Goal: Information Seeking & Learning: Find specific fact

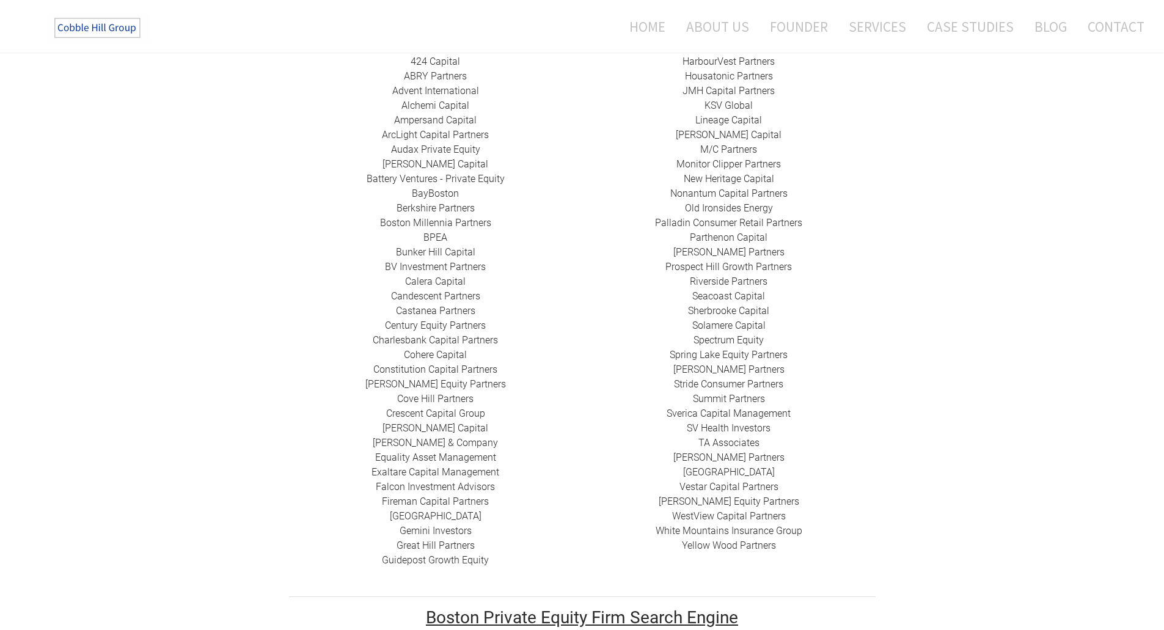
scroll to position [305, 0]
drag, startPoint x: 492, startPoint y: 549, endPoint x: 362, endPoint y: 544, distance: 129.6
click at [362, 544] on div "424 Capital ​ABRY Partners Advent International Alchemi Capital ​Ampersand Capi…" at bounding box center [435, 309] width 293 height 513
copy div "​ Guidepost Growth Equity"
drag, startPoint x: 476, startPoint y: 381, endPoint x: 387, endPoint y: 382, distance: 89.2
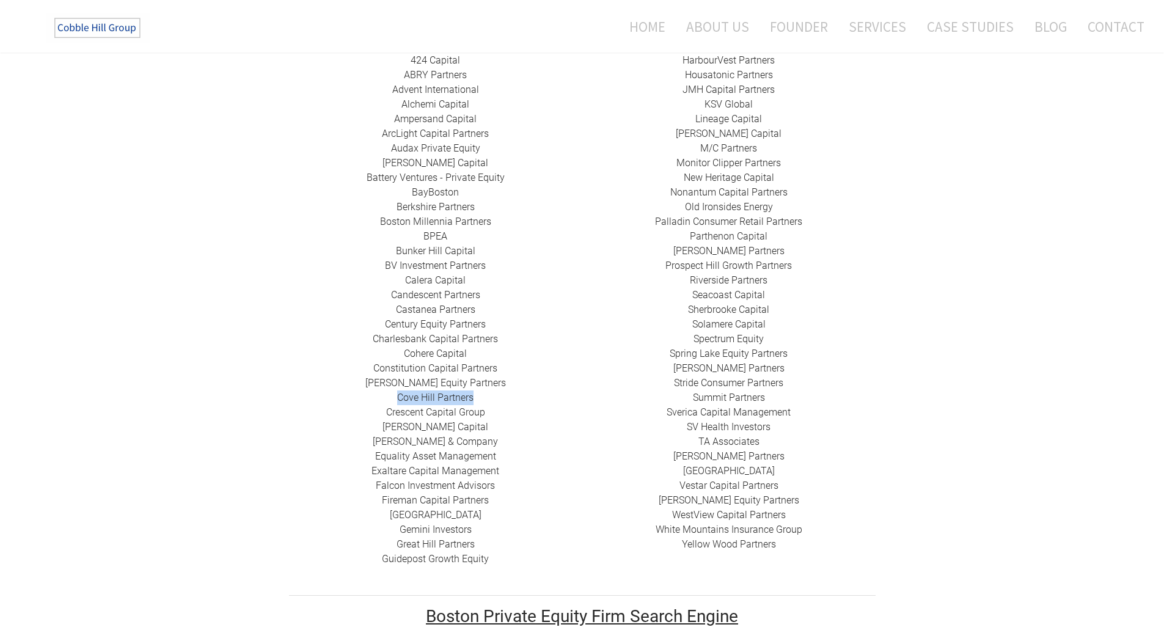
click at [387, 382] on div "424 Capital ​ABRY Partners Advent International Alchemi Capital ​Ampersand Capi…" at bounding box center [435, 309] width 293 height 513
click at [413, 392] on link "Cove Hill Partners" at bounding box center [435, 398] width 76 height 12
click at [423, 348] on link "Cohere Capital" at bounding box center [435, 354] width 63 height 12
click at [429, 377] on link "​[PERSON_NAME] Equity Partners" at bounding box center [435, 383] width 140 height 12
click at [429, 260] on link "BV Investment Partners" at bounding box center [435, 266] width 101 height 12
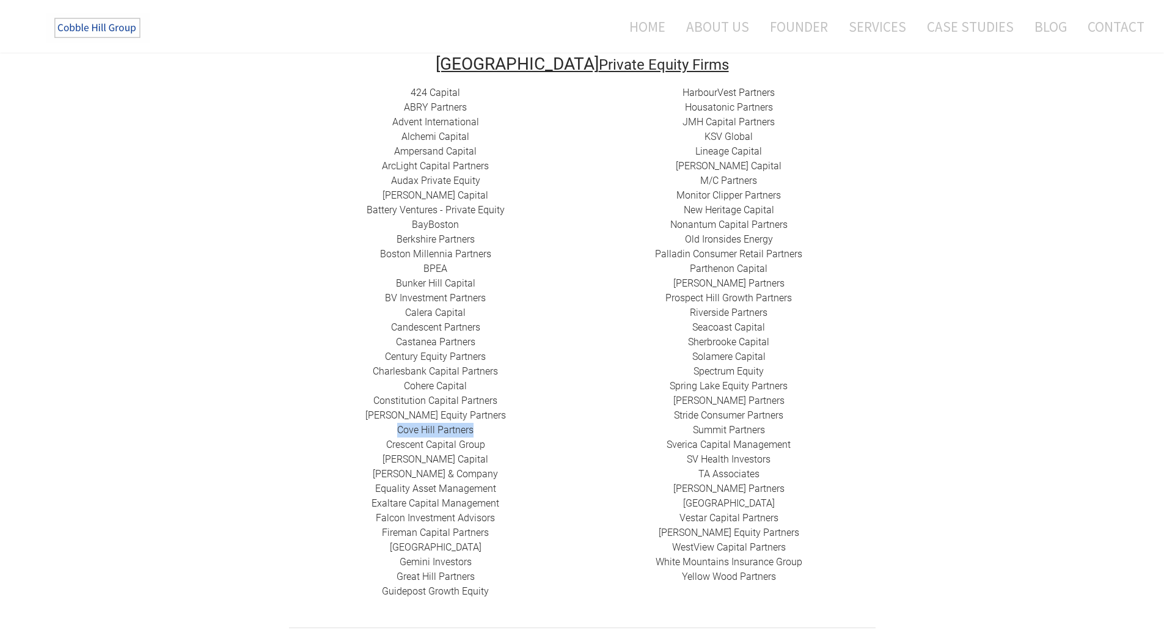
scroll to position [244, 0]
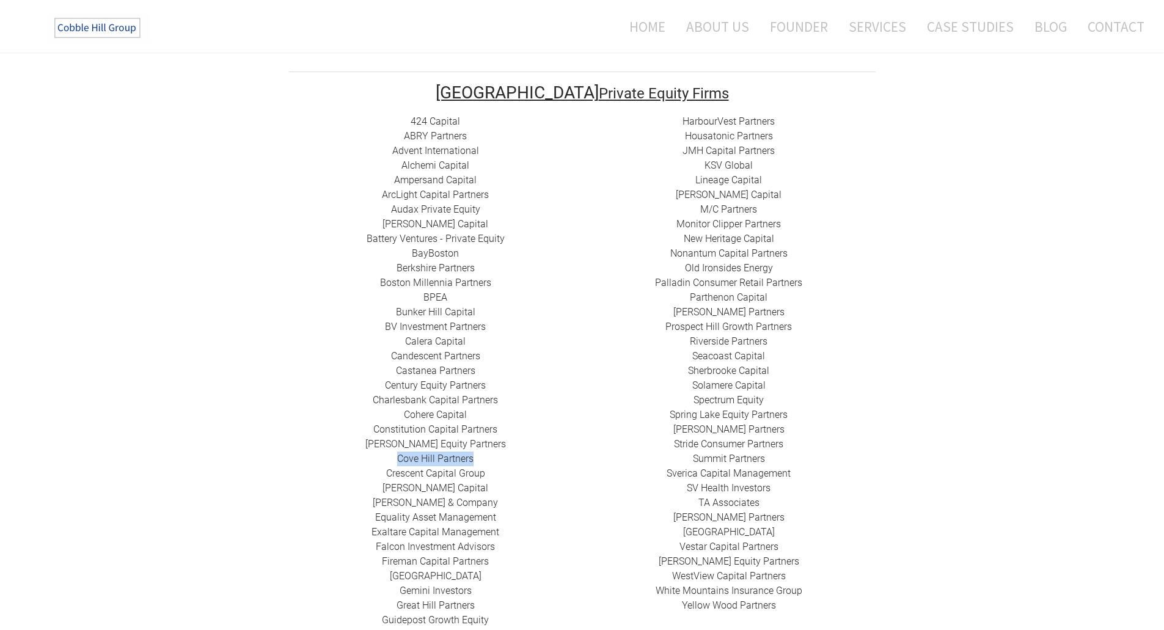
click at [423, 130] on link "​ABRY Partners" at bounding box center [435, 136] width 63 height 12
click at [446, 145] on link "Advent International" at bounding box center [435, 151] width 87 height 12
click at [417, 203] on link "Audax Private Equity" at bounding box center [435, 209] width 89 height 12
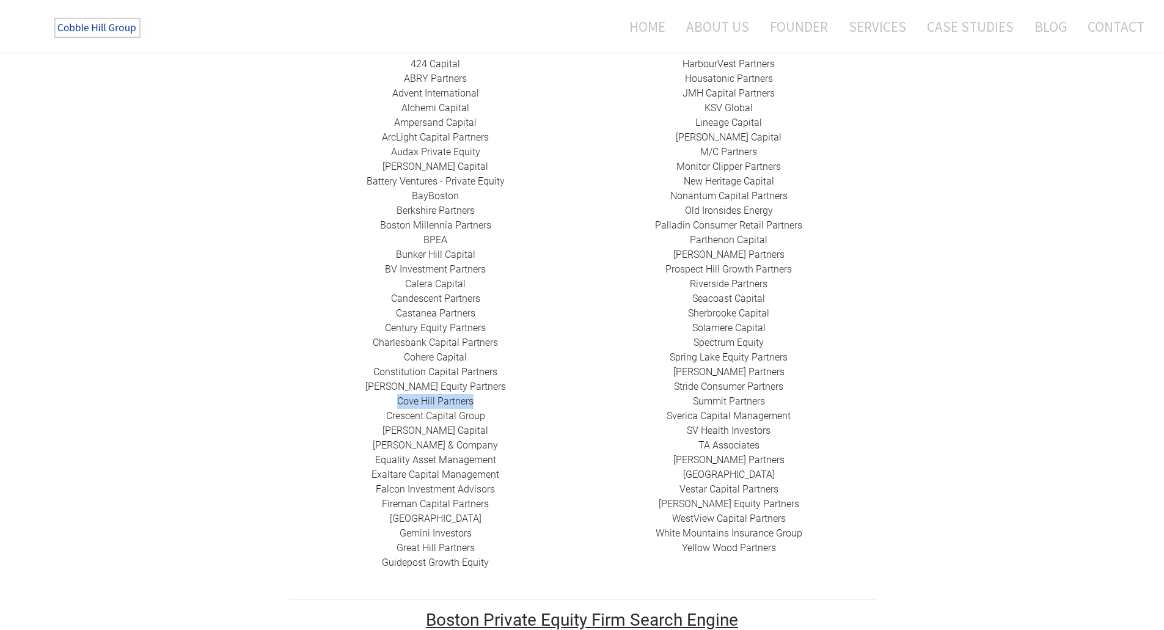
scroll to position [305, 0]
click at [724, 260] on link "Prospect Hill Growth Partners" at bounding box center [728, 266] width 126 height 12
click at [719, 333] on link "Spectrum Equity" at bounding box center [728, 339] width 70 height 12
click at [715, 509] on link "​WestView Capital Partners" at bounding box center [729, 515] width 114 height 12
click at [704, 318] on link "Solamere Capital" at bounding box center [728, 324] width 73 height 12
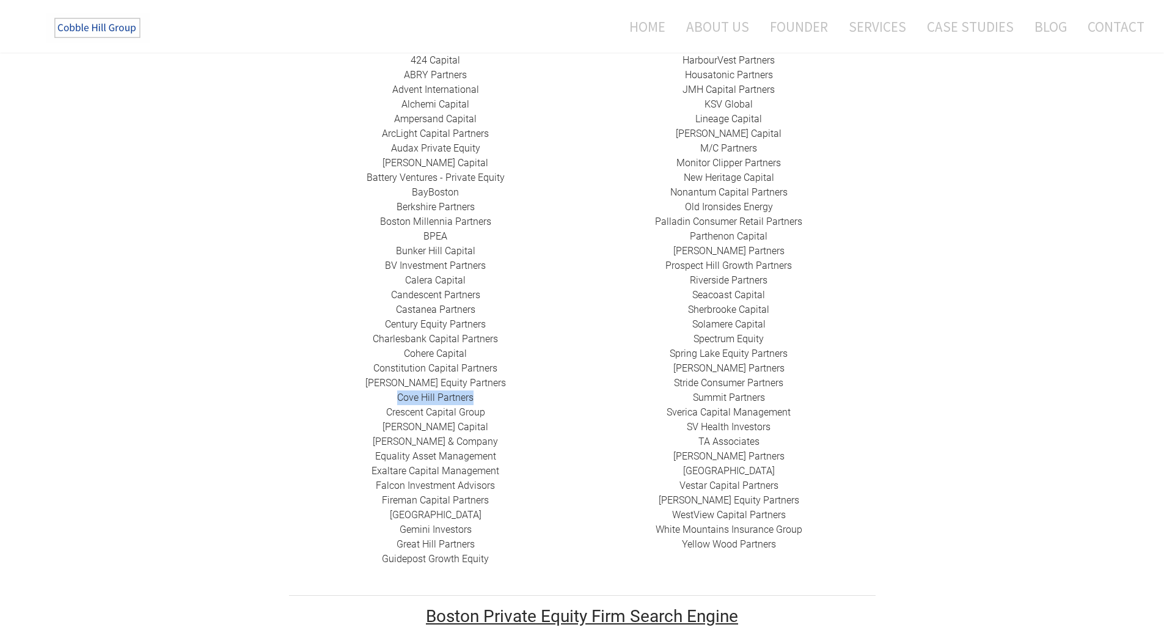
click at [724, 142] on link "​M/C Partners" at bounding box center [728, 148] width 57 height 12
